Goal: Task Accomplishment & Management: Manage account settings

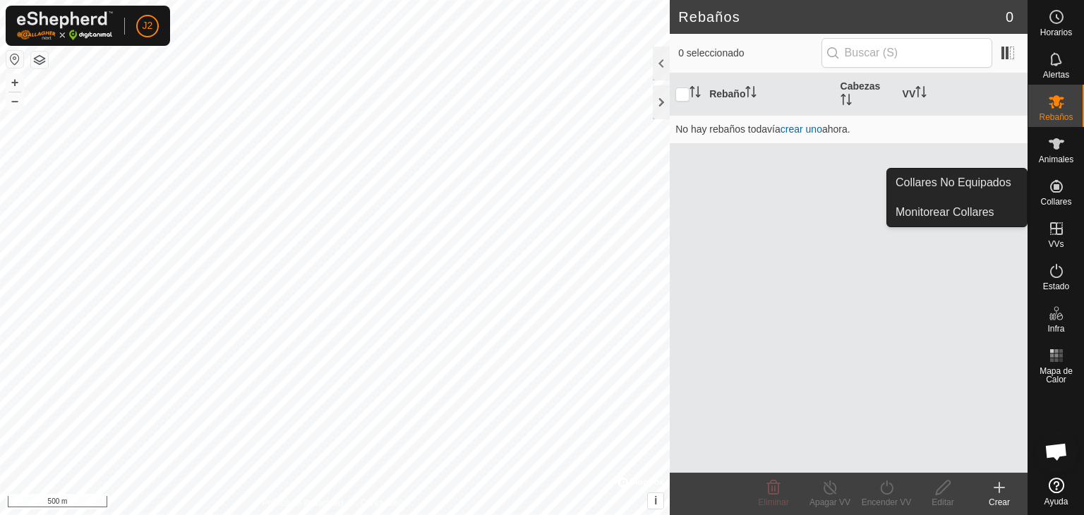
click at [1065, 184] on es-neckbands-svg-icon at bounding box center [1056, 186] width 25 height 23
click at [986, 185] on link "Collares No Equipados" at bounding box center [957, 183] width 140 height 28
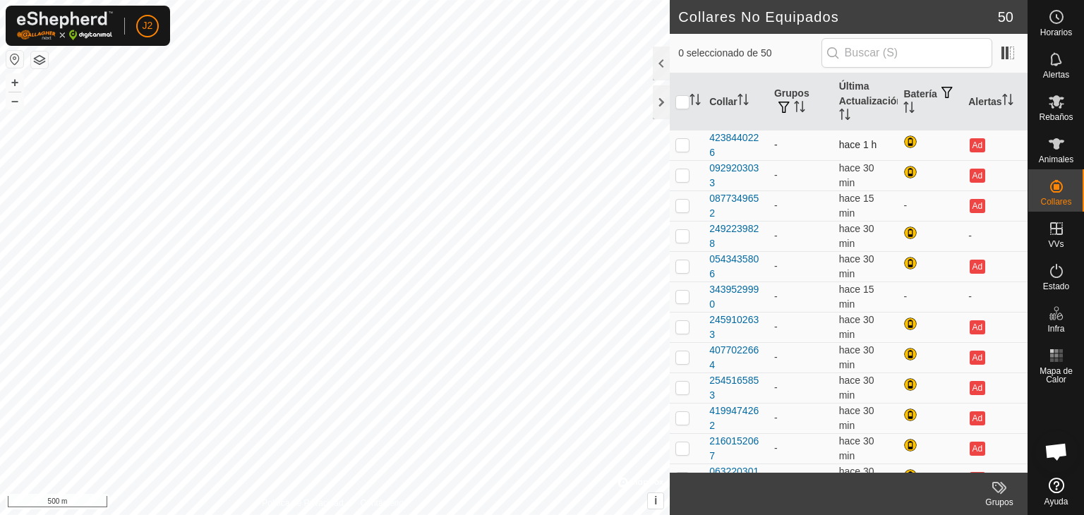
click at [684, 142] on p-checkbox at bounding box center [682, 144] width 14 height 11
checkbox input "true"
click at [12, 85] on button "+" at bounding box center [14, 82] width 17 height 17
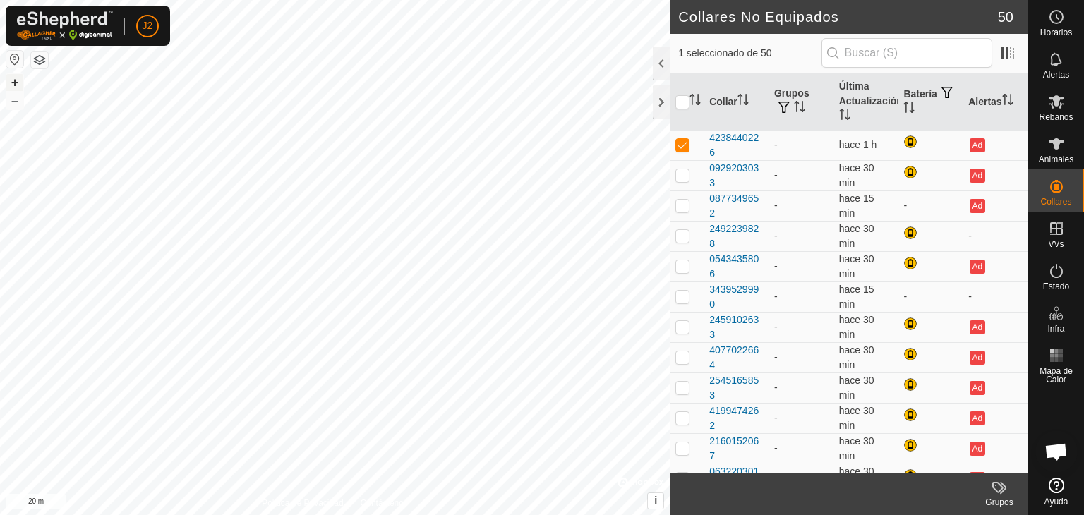
click at [19, 75] on button "+" at bounding box center [14, 82] width 17 height 17
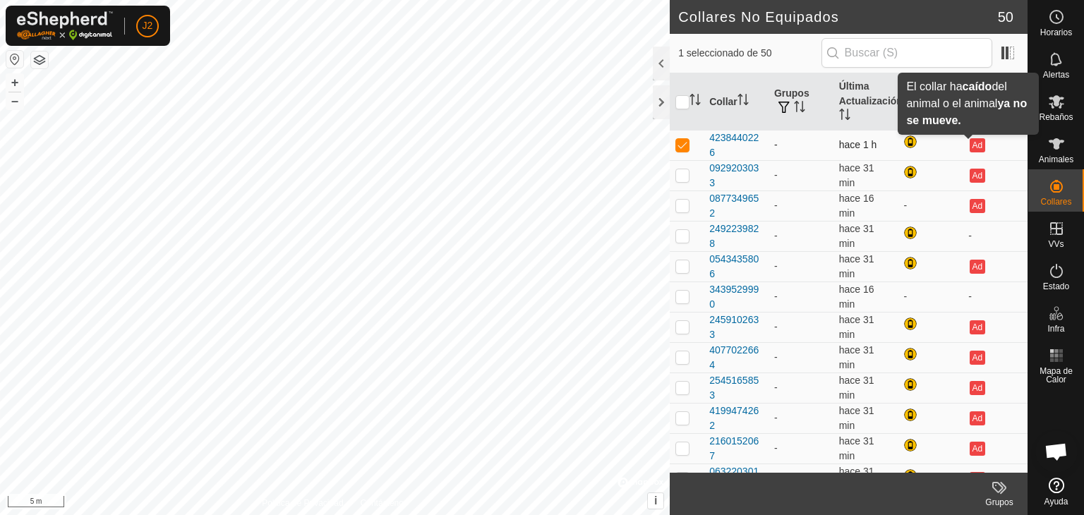
click at [969, 143] on button "Ad" at bounding box center [977, 145] width 16 height 14
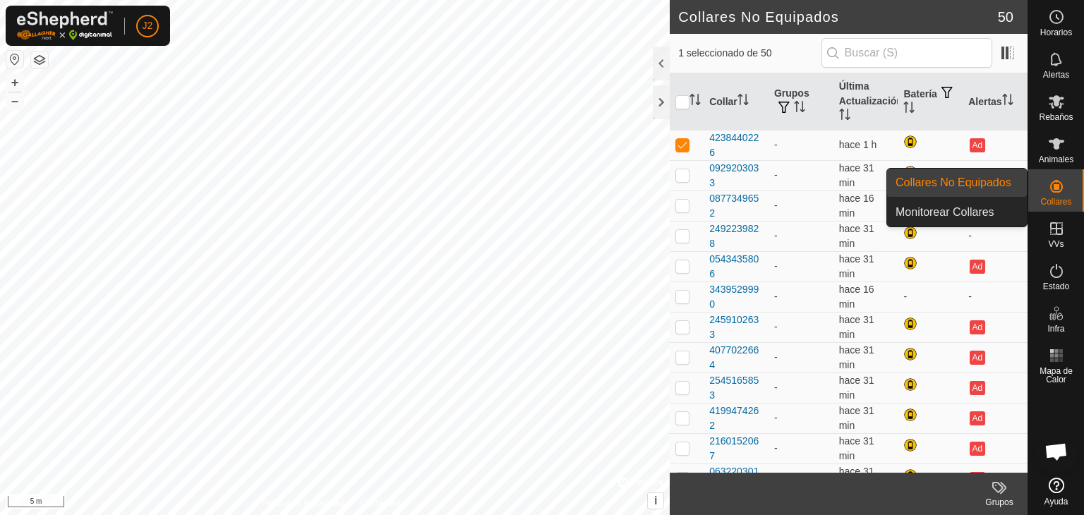
click at [1058, 193] on icon at bounding box center [1056, 186] width 13 height 13
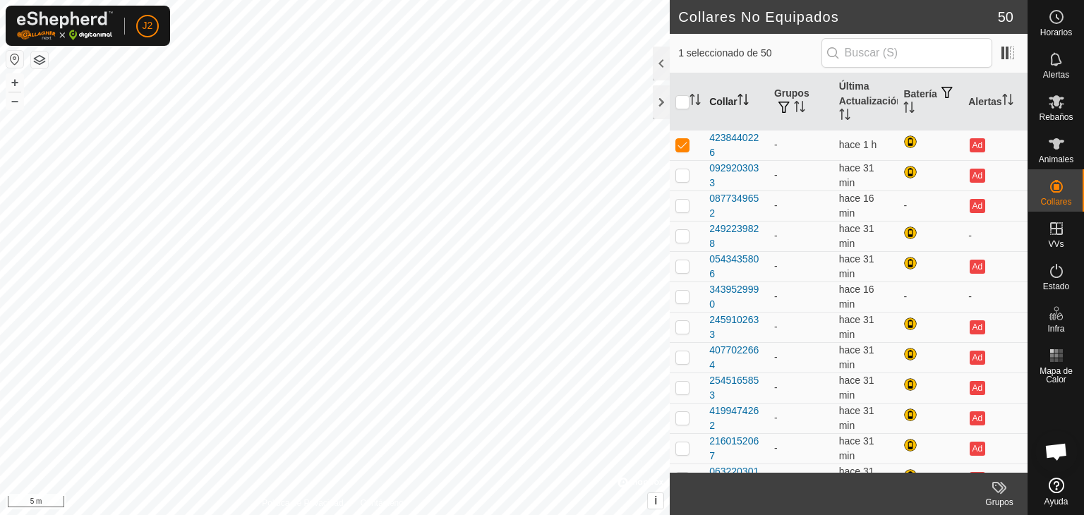
click at [742, 90] on th "Collar" at bounding box center [735, 101] width 65 height 57
click at [869, 97] on th "Última Actualización" at bounding box center [865, 101] width 65 height 57
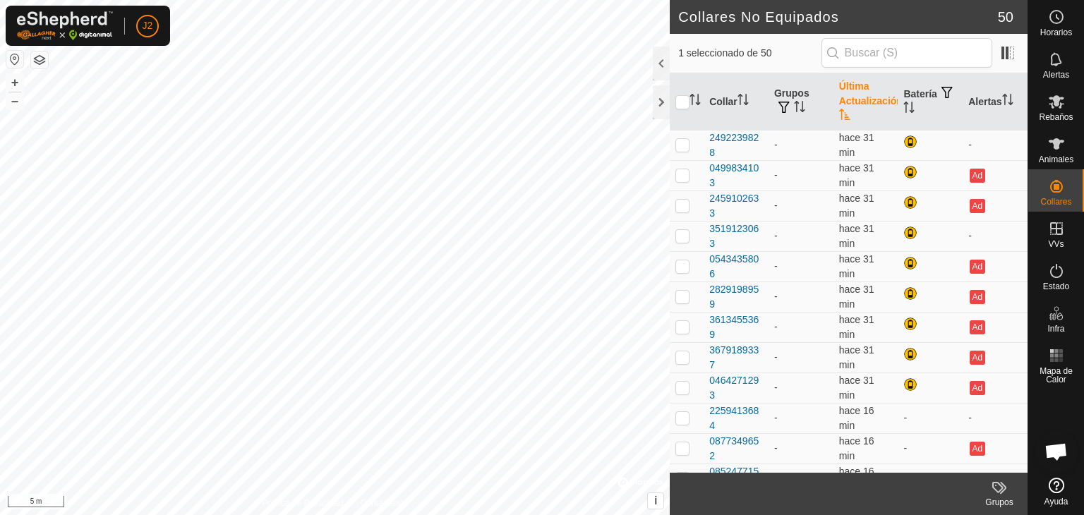
scroll to position [1167, 0]
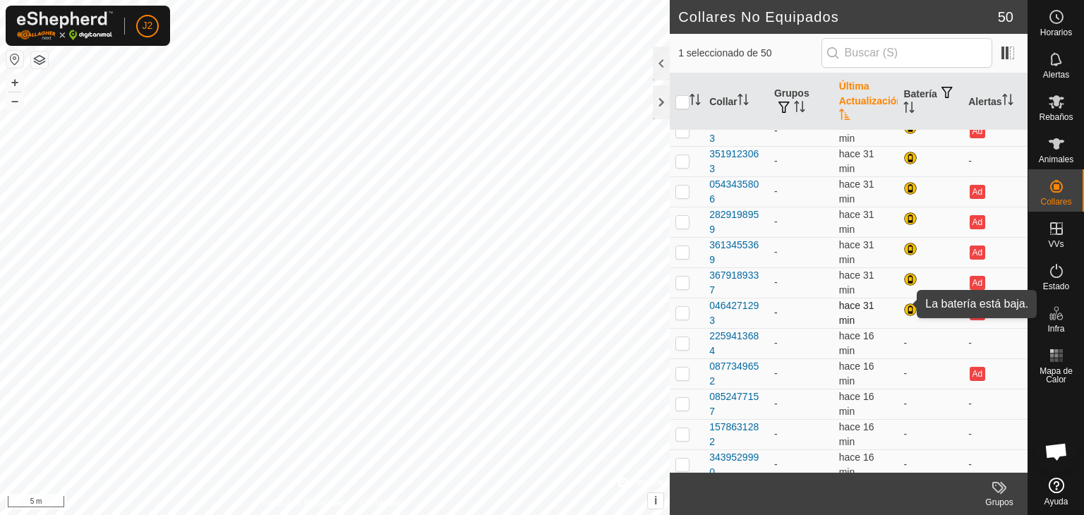
click at [906, 306] on div at bounding box center [911, 311] width 17 height 17
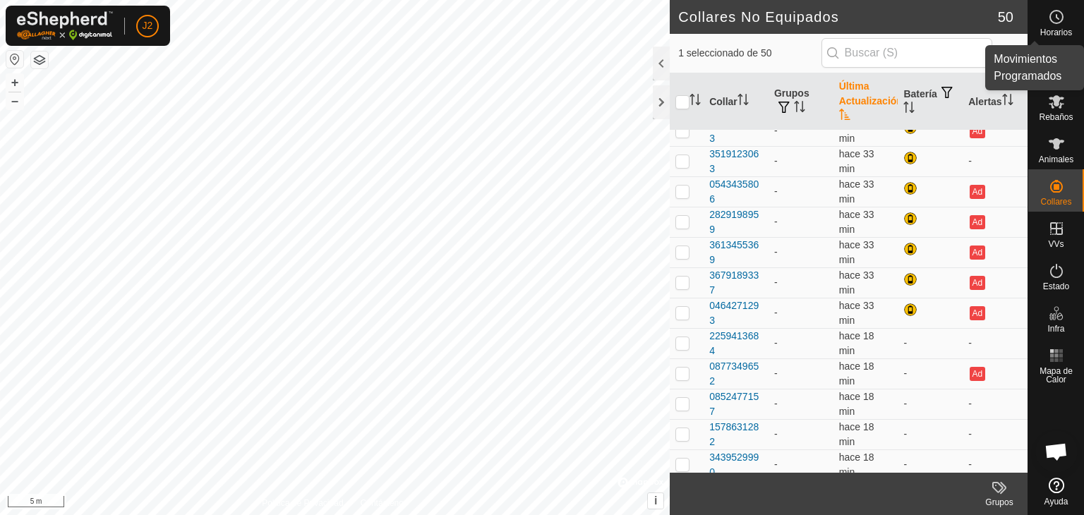
click at [1040, 40] on div "Horarios" at bounding box center [1056, 21] width 56 height 42
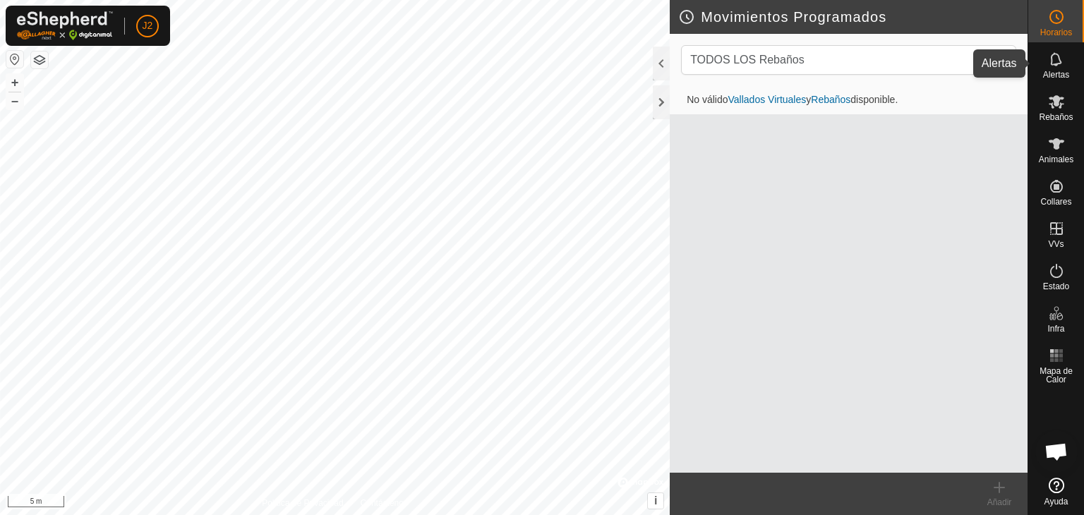
click at [1041, 44] on div "Alertas" at bounding box center [1056, 63] width 56 height 42
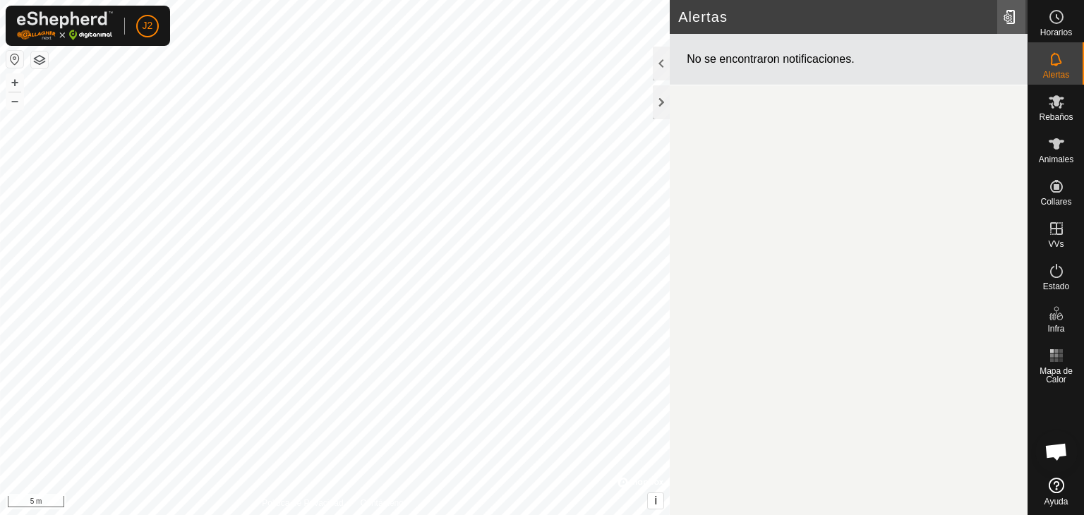
click at [1002, 11] on div at bounding box center [1011, 17] width 28 height 40
